Goal: Transaction & Acquisition: Obtain resource

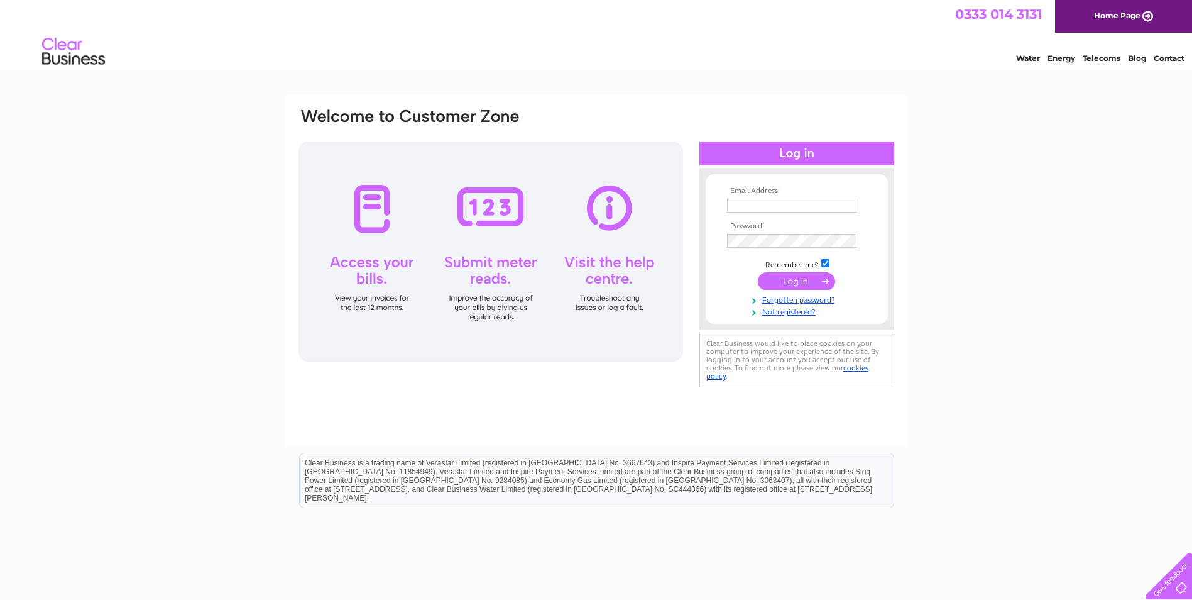
type input "[EMAIL_ADDRESS][DOMAIN_NAME]"
click at [789, 276] on input "submit" at bounding box center [796, 281] width 77 height 18
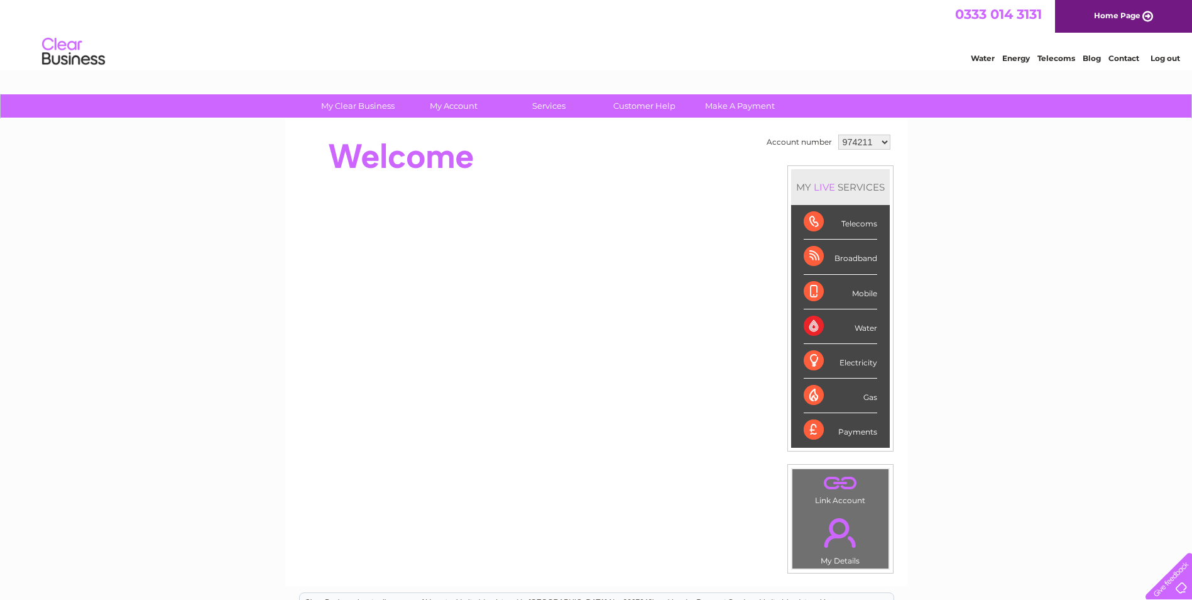
click at [888, 140] on select "974211 1054520" at bounding box center [865, 142] width 52 height 15
select select "1054520"
click at [839, 135] on select "974211 1054520" at bounding box center [865, 142] width 52 height 15
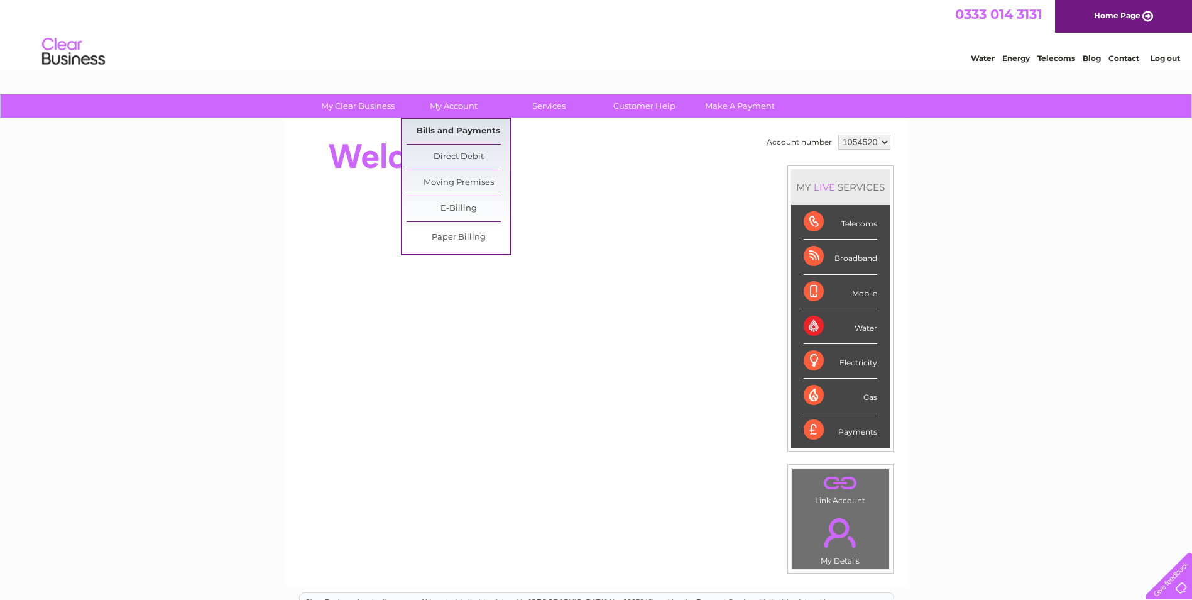
click at [449, 129] on link "Bills and Payments" at bounding box center [459, 131] width 104 height 25
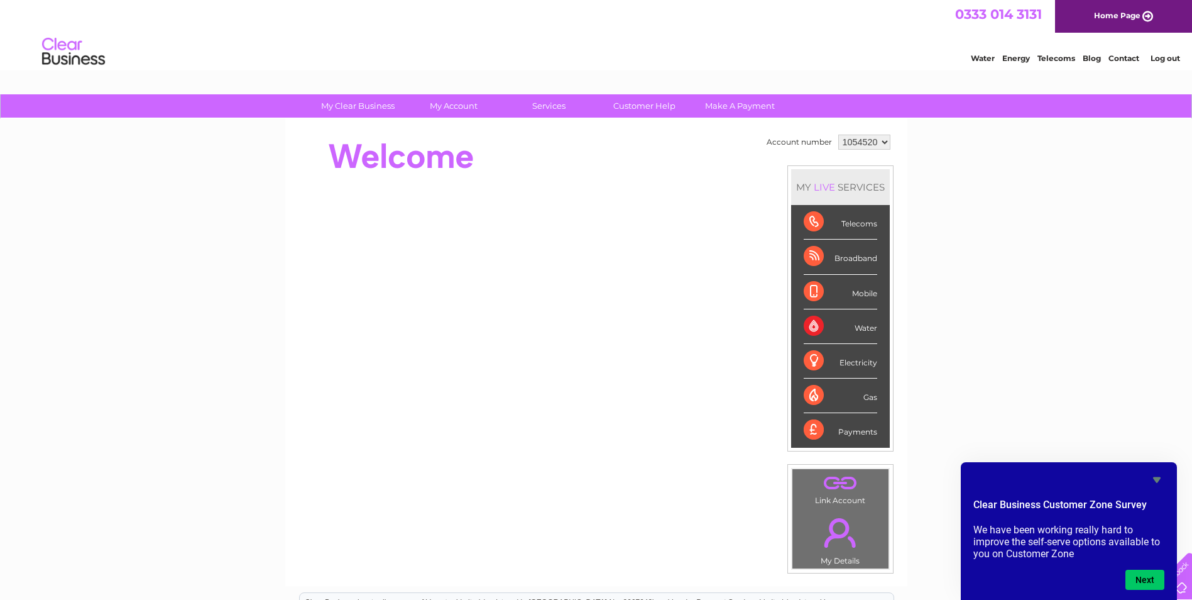
click at [1019, 390] on div "My Clear Business Login Details My Details My Preferences Link Account My Accou…" at bounding box center [596, 447] width 1192 height 707
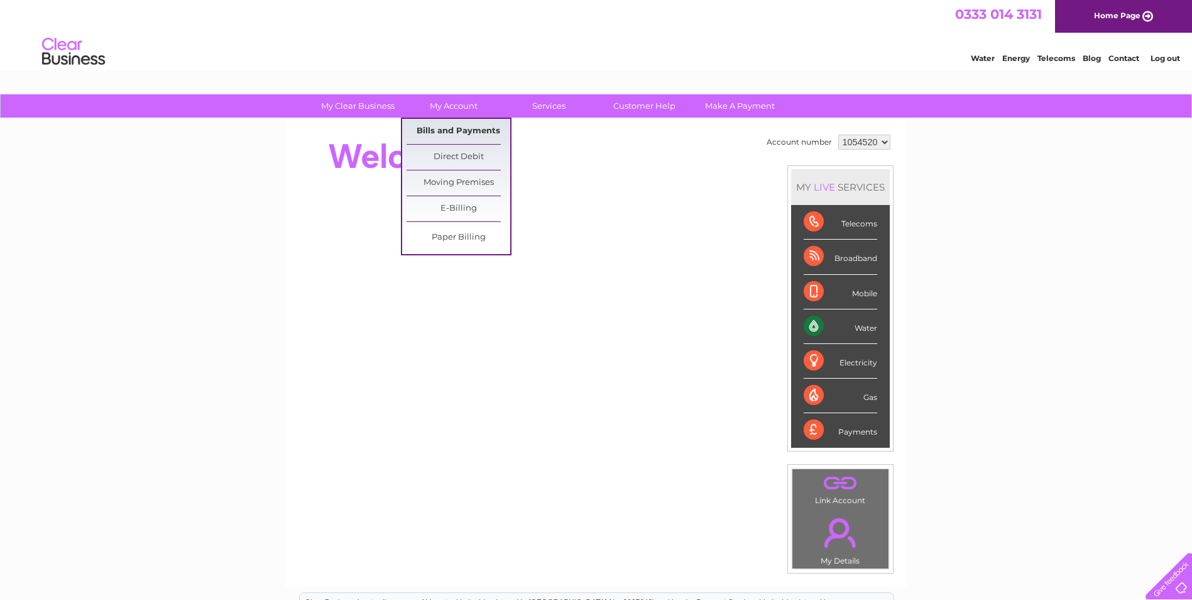
click at [466, 136] on link "Bills and Payments" at bounding box center [459, 131] width 104 height 25
click at [465, 126] on link "Bills and Payments" at bounding box center [459, 131] width 104 height 25
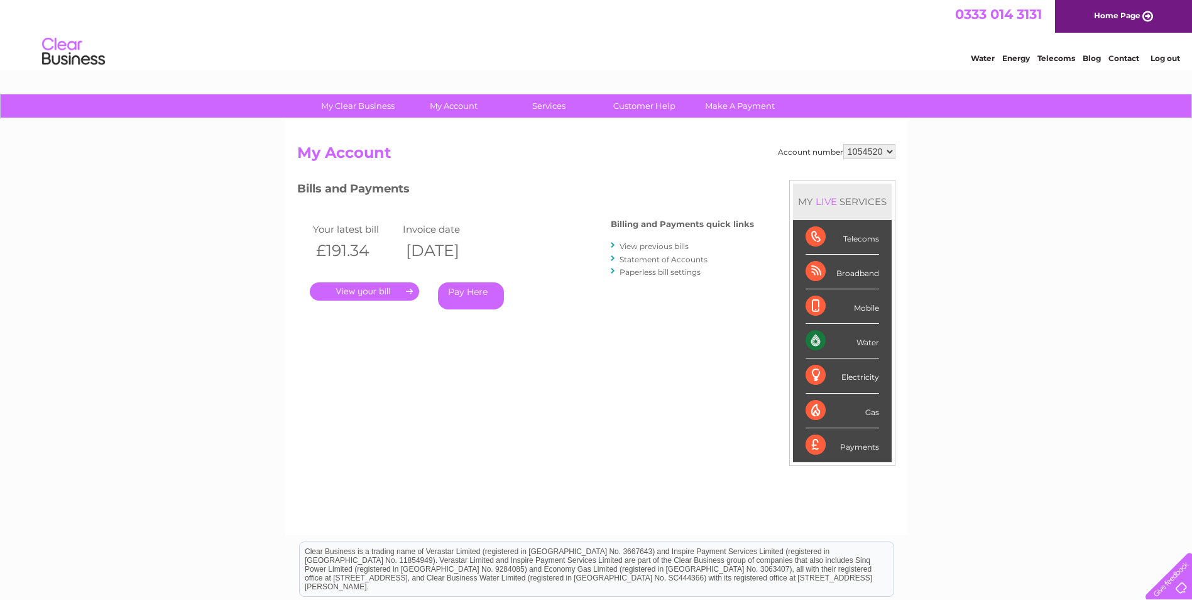
click at [402, 293] on link "." at bounding box center [364, 291] width 109 height 18
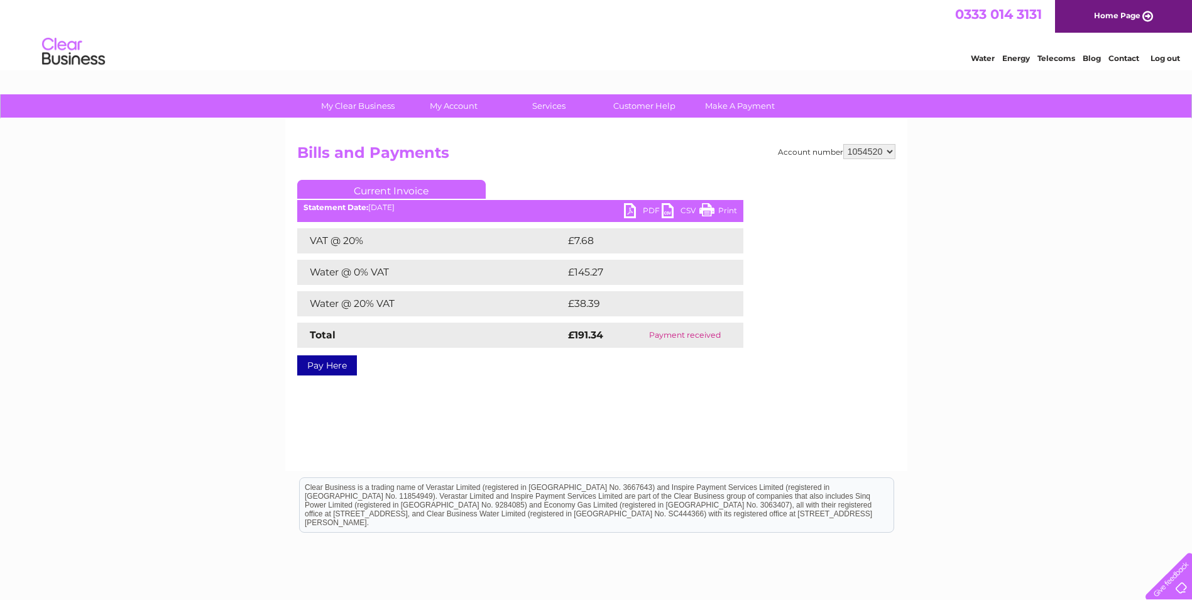
click at [652, 206] on link "PDF" at bounding box center [643, 212] width 38 height 18
drag, startPoint x: 888, startPoint y: 76, endPoint x: 883, endPoint y: 97, distance: 21.3
drag, startPoint x: 883, startPoint y: 97, endPoint x: 649, endPoint y: 209, distance: 258.7
click at [649, 209] on link "PDF" at bounding box center [643, 212] width 38 height 18
click at [636, 208] on link "PDF" at bounding box center [643, 212] width 38 height 18
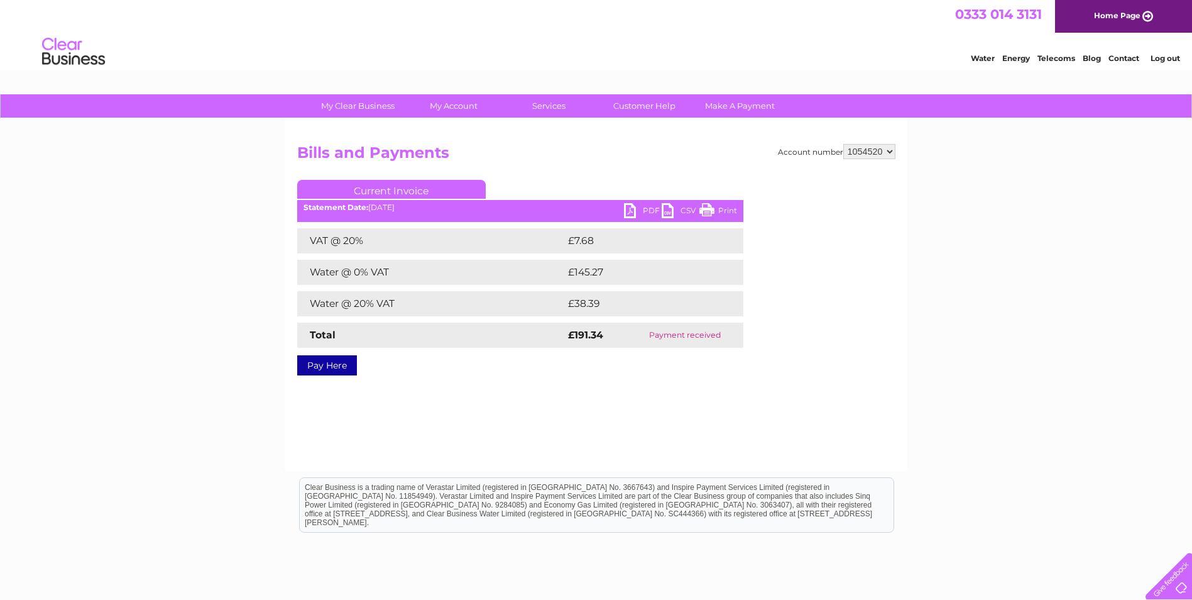
click at [649, 208] on link "PDF" at bounding box center [643, 212] width 38 height 18
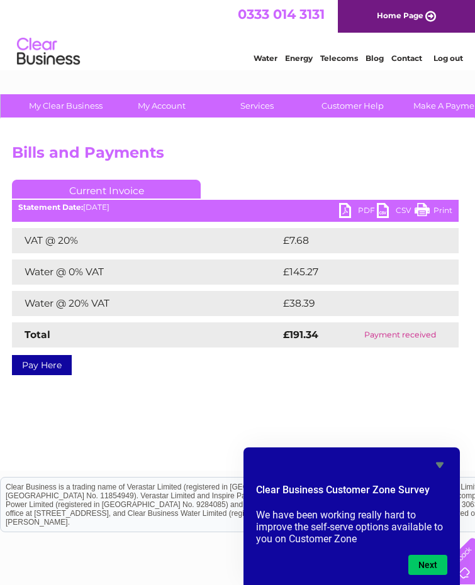
click at [365, 209] on link "PDF" at bounding box center [358, 212] width 38 height 18
